Goal: Check status: Check status

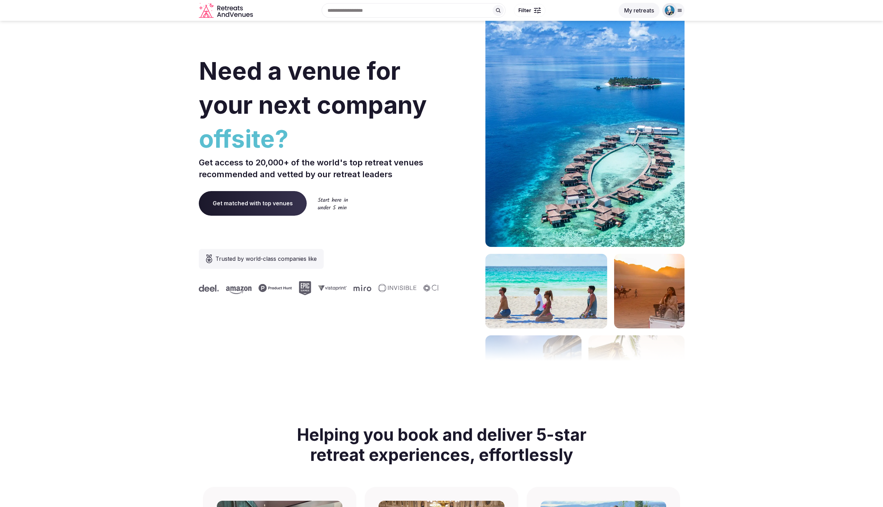
click at [635, 9] on button "My retreats" at bounding box center [639, 10] width 41 height 15
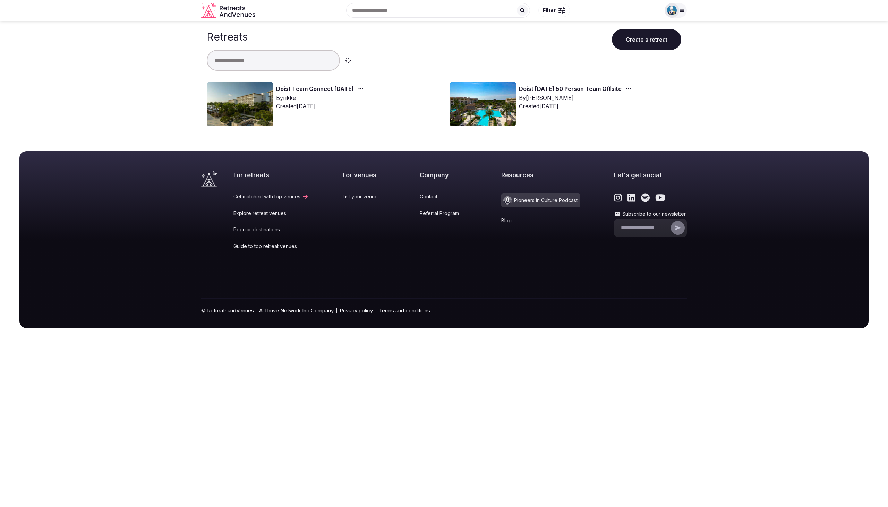
click at [307, 89] on link "Doist Team Connect [DATE]" at bounding box center [315, 89] width 78 height 9
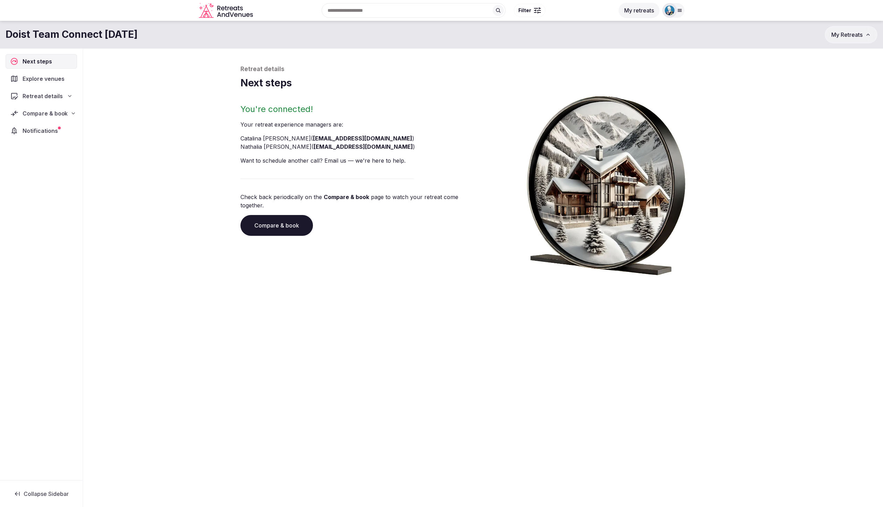
click at [43, 115] on span "Compare & book" at bounding box center [45, 113] width 45 height 8
click at [43, 142] on span "Proposals requested (8)" at bounding box center [46, 143] width 58 height 14
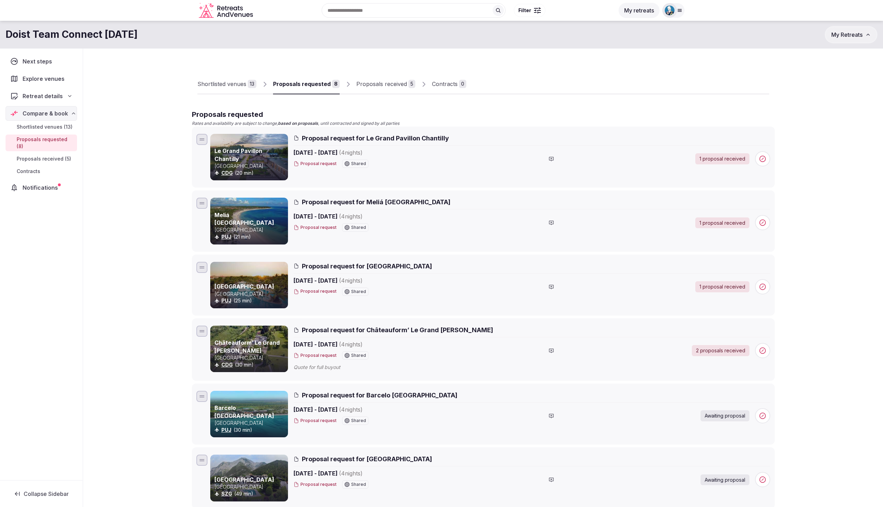
click at [388, 87] on div "Proposals received" at bounding box center [381, 84] width 51 height 8
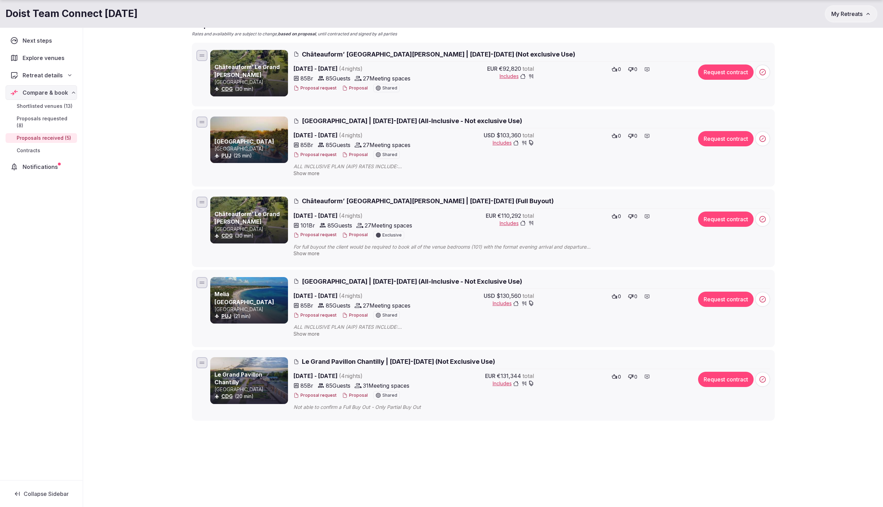
scroll to position [94, 0]
